Goal: Find specific page/section: Find specific page/section

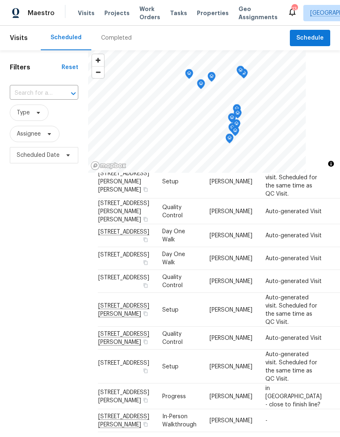
scroll to position [341, 0]
click at [218, 247] on td "[PERSON_NAME]" at bounding box center [231, 258] width 56 height 23
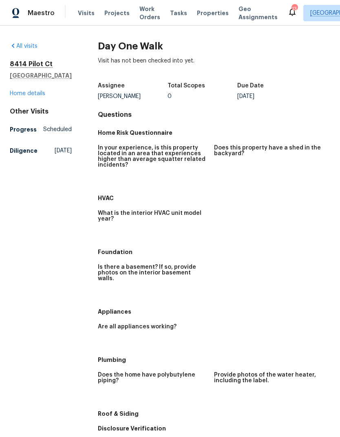
click at [42, 97] on div "[STREET_ADDRESS] Home details" at bounding box center [41, 79] width 62 height 38
click at [38, 96] on link "Home details" at bounding box center [28, 94] width 36 height 6
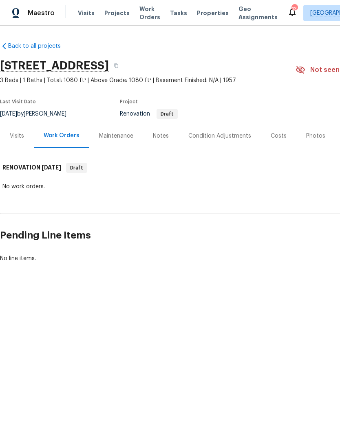
click at [17, 142] on div "Visits" at bounding box center [17, 136] width 34 height 24
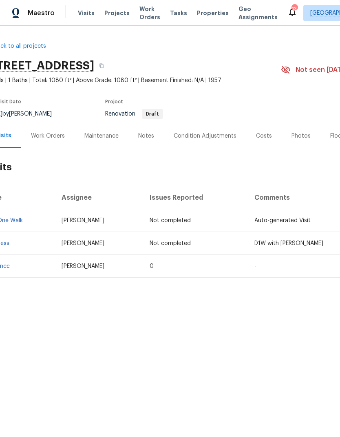
scroll to position [0, 18]
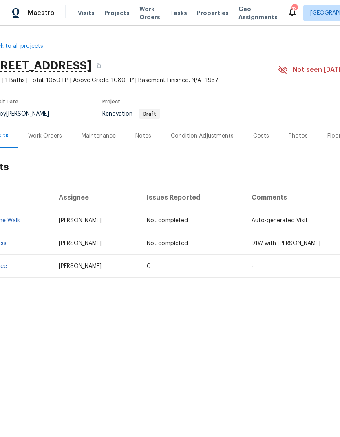
click at [254, 133] on div "Costs" at bounding box center [261, 136] width 16 height 8
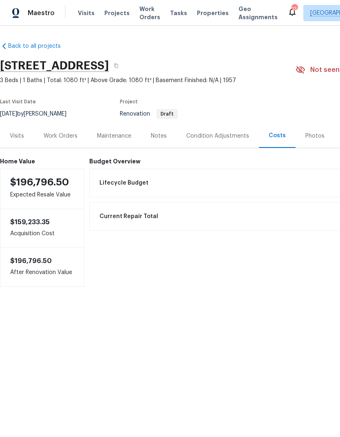
click at [128, 139] on div "Maintenance" at bounding box center [114, 136] width 34 height 8
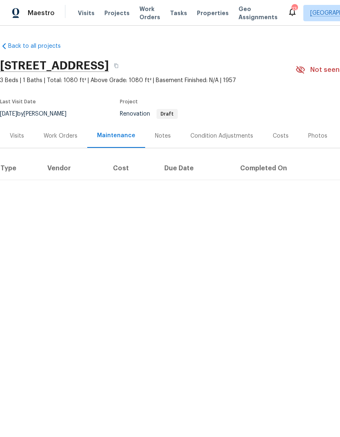
click at [76, 135] on div "Work Orders" at bounding box center [61, 136] width 34 height 8
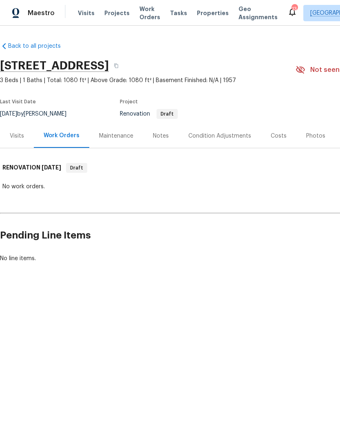
click at [200, 136] on div "Condition Adjustments" at bounding box center [220, 136] width 63 height 8
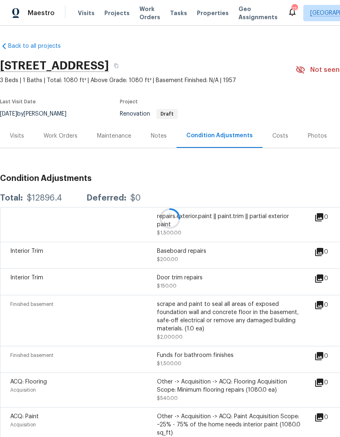
click at [276, 135] on div at bounding box center [170, 218] width 340 height 437
click at [275, 138] on div at bounding box center [170, 218] width 340 height 437
click at [276, 136] on div at bounding box center [170, 218] width 340 height 437
click at [273, 134] on div "Costs" at bounding box center [281, 136] width 16 height 8
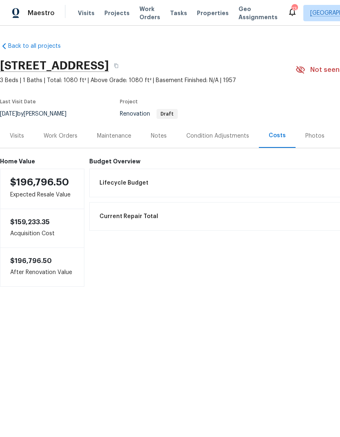
click at [162, 135] on div "Notes" at bounding box center [159, 136] width 16 height 8
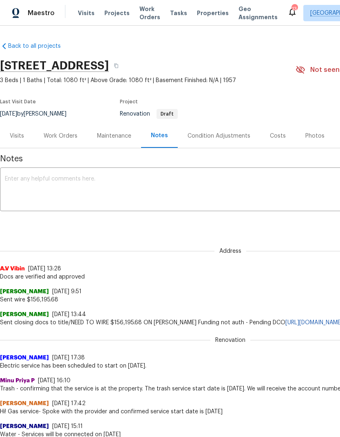
click at [207, 11] on span "Properties" at bounding box center [213, 13] width 32 height 8
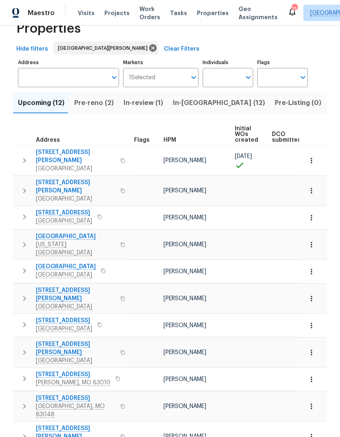
scroll to position [27, 0]
click at [89, 92] on button "Pre-reno (2)" at bounding box center [93, 102] width 49 height 21
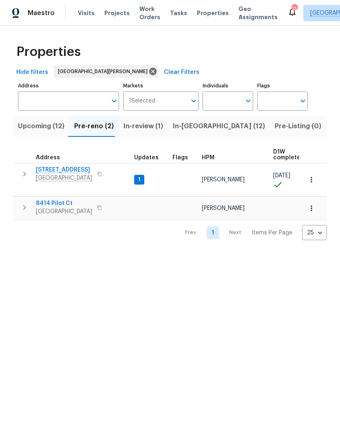
click at [24, 202] on icon "button" at bounding box center [25, 207] width 10 height 10
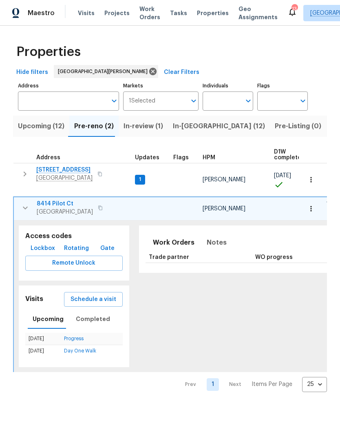
click at [39, 241] on button "Lockbox" at bounding box center [42, 248] width 31 height 15
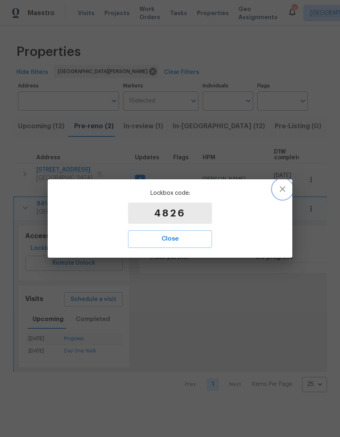
click at [284, 187] on icon "button" at bounding box center [283, 189] width 10 height 10
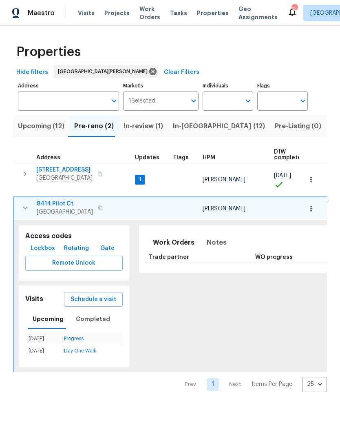
click at [313, 175] on icon "button" at bounding box center [311, 179] width 8 height 8
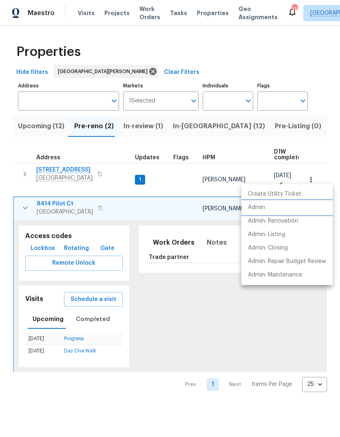
click at [276, 209] on li "Admin" at bounding box center [287, 207] width 91 height 13
